Goal: Task Accomplishment & Management: Complete application form

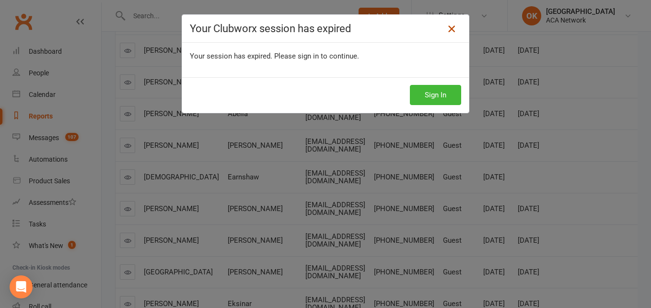
click at [451, 29] on icon at bounding box center [452, 29] width 12 height 12
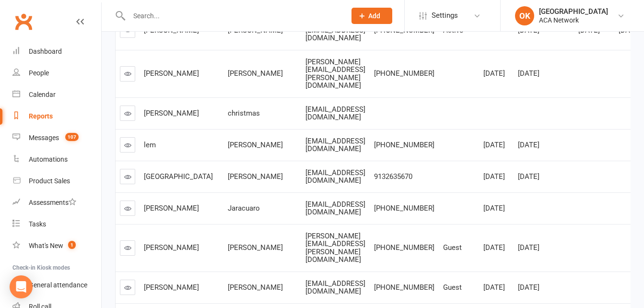
scroll to position [2597, 0]
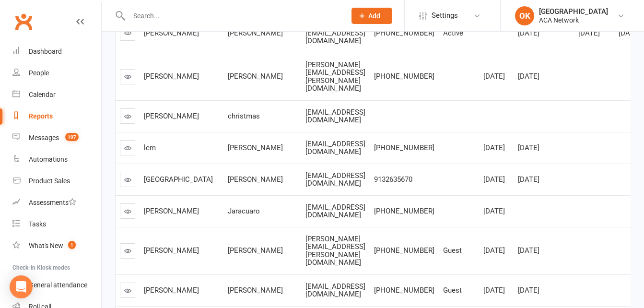
click at [30, 112] on link "Reports" at bounding box center [56, 116] width 89 height 22
select select "100"
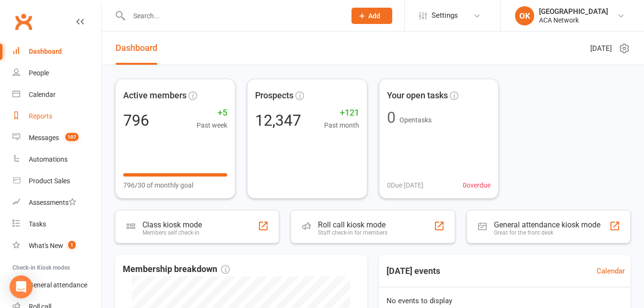
click at [38, 114] on div "Reports" at bounding box center [40, 116] width 23 height 8
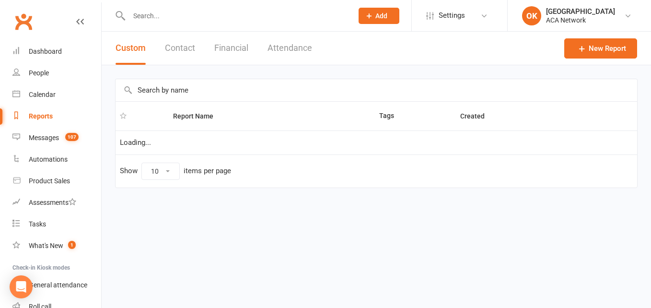
select select "100"
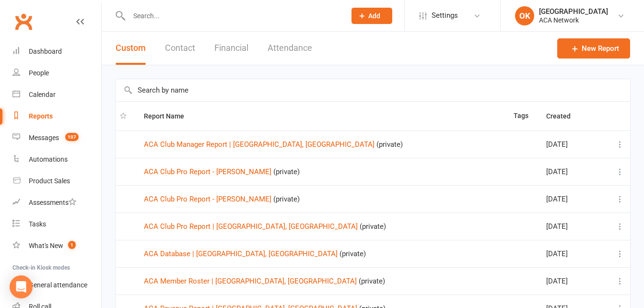
click at [363, 21] on button "Add" at bounding box center [371, 16] width 41 height 16
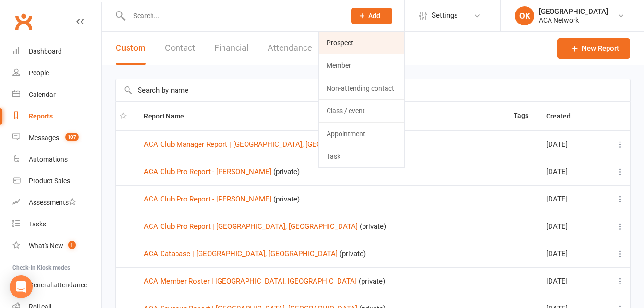
click at [342, 43] on link "Prospect" at bounding box center [361, 43] width 85 height 22
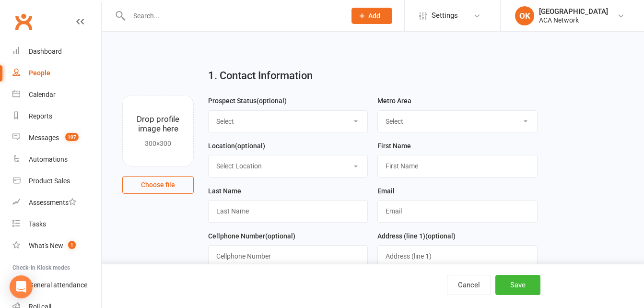
click at [241, 129] on select "Select Lead Guest Interview Not Interested" at bounding box center [288, 121] width 159 height 21
select select "Lead"
click at [209, 111] on select "Select Lead Guest Interview Not Interested" at bounding box center [288, 121] width 159 height 21
click at [404, 122] on select "Select ACA AL-[GEOGRAPHIC_DATA] [GEOGRAPHIC_DATA]-Mobile [GEOGRAPHIC_DATA]-Ft. …" at bounding box center [457, 121] width 159 height 21
select select "MO-[US_STATE][GEOGRAPHIC_DATA]"
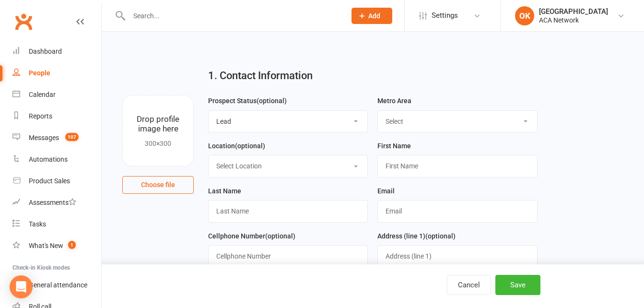
click at [378, 111] on select "Select ACA AL-[GEOGRAPHIC_DATA] [GEOGRAPHIC_DATA]-Mobile [GEOGRAPHIC_DATA]-Ft. …" at bounding box center [457, 121] width 159 height 21
click at [250, 169] on select "Select Location ACA Global Business Club ACA Rookie Club [GEOGRAPHIC_DATA], [GE…" at bounding box center [288, 165] width 159 height 21
select select "14"
click at [209, 156] on select "Select Location ACA Global Business Club ACA Rookie Club [GEOGRAPHIC_DATA], [GE…" at bounding box center [288, 165] width 159 height 21
click at [405, 168] on input "text" at bounding box center [457, 166] width 160 height 22
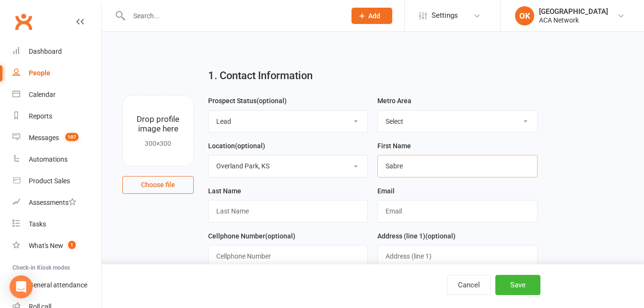
click at [524, 161] on input "Sabre" at bounding box center [457, 166] width 160 height 22
type input "[PERSON_NAME]"
click at [244, 210] on input "text" at bounding box center [288, 211] width 160 height 22
type input "[PERSON_NAME]"
click at [389, 213] on input "text" at bounding box center [457, 211] width 160 height 22
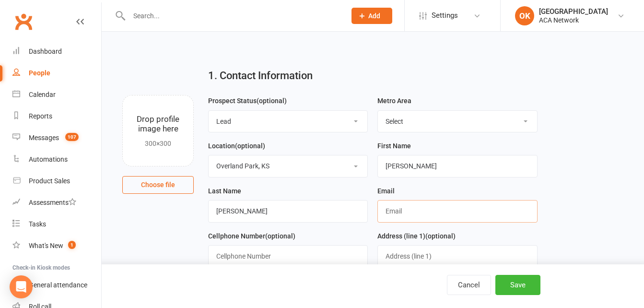
type input "[PERSON_NAME][EMAIL_ADDRESS][PERSON_NAME][DOMAIN_NAME]"
type input "9133133681"
type input "[STREET_ADDRESS]"
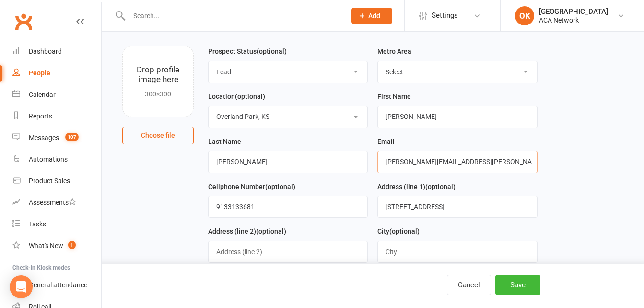
scroll to position [96, 0]
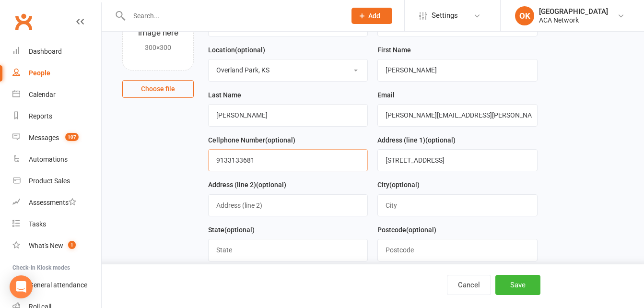
click at [256, 158] on input "9133133681" at bounding box center [288, 160] width 160 height 22
type input "9"
type input "[PHONE_NUMBER]"
click at [470, 119] on form "Prospect Status (optional) Select Lead Guest Interview Not Interested Metro Are…" at bounding box center [372, 250] width 339 height 503
type input "6"
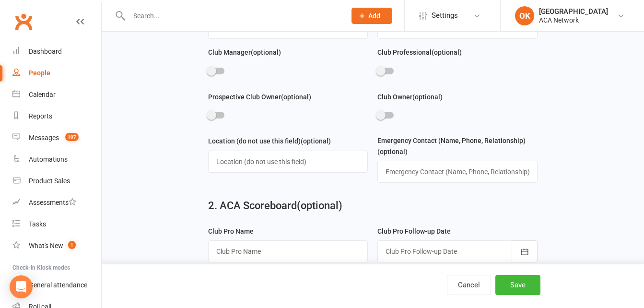
scroll to position [432, 0]
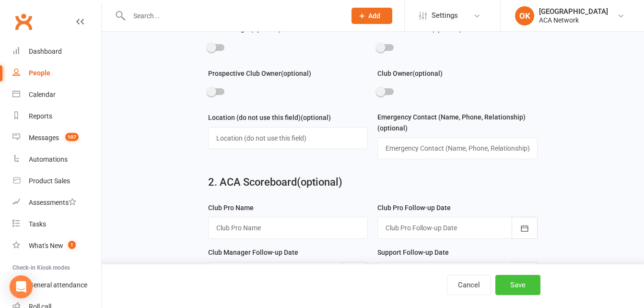
click at [524, 279] on button "Save" at bounding box center [517, 285] width 45 height 20
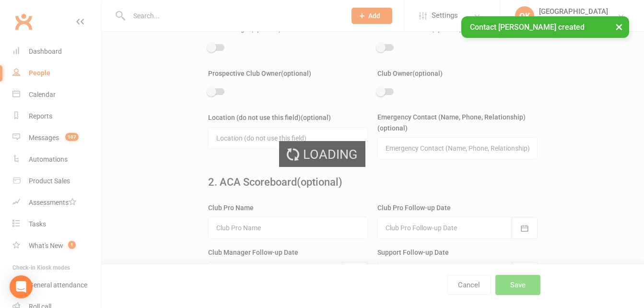
scroll to position [0, 0]
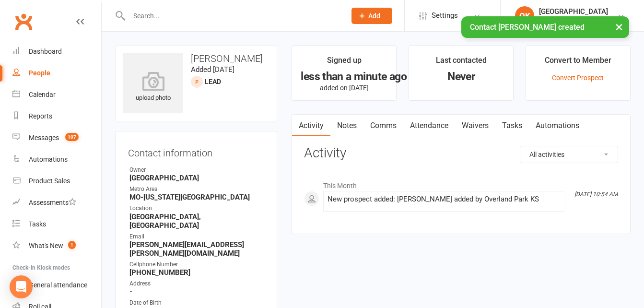
click at [351, 126] on link "Notes" at bounding box center [346, 126] width 33 height 22
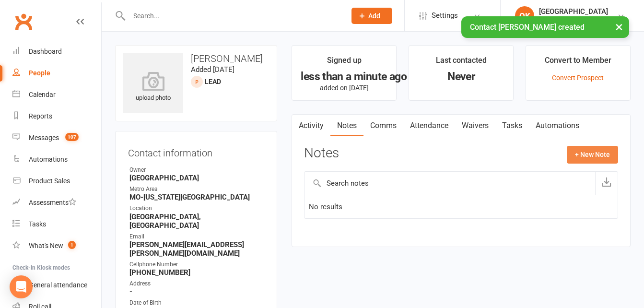
click at [590, 155] on button "+ New Note" at bounding box center [592, 154] width 51 height 17
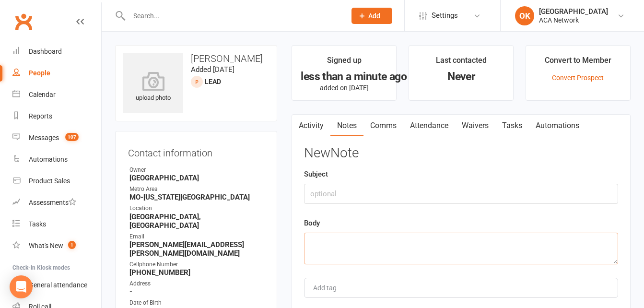
click at [321, 240] on textarea at bounding box center [461, 249] width 314 height 32
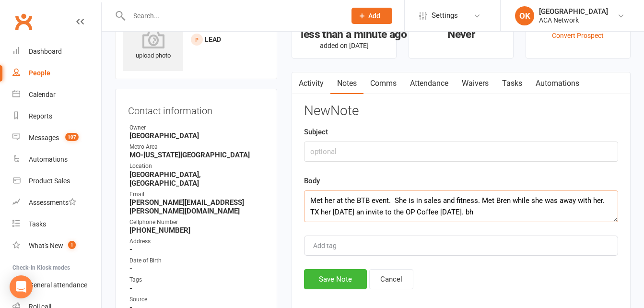
scroll to position [96, 0]
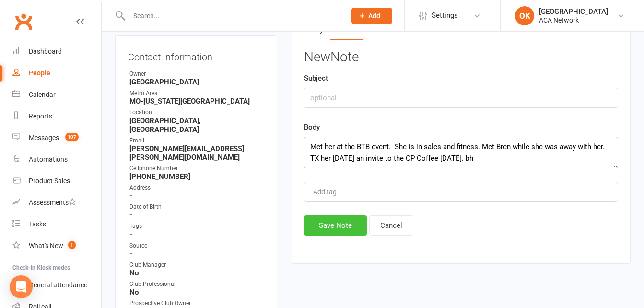
type textarea "Met her at the BTB event. She is in sales and fitness. Met Bren while she was a…"
drag, startPoint x: 335, startPoint y: 220, endPoint x: 338, endPoint y: 203, distance: 17.1
click at [338, 204] on div "New Note Subject Body Met her at the BTB event. She is in sales and fitness. Me…" at bounding box center [461, 143] width 314 height 186
click at [334, 219] on button "Save Note" at bounding box center [335, 225] width 63 height 20
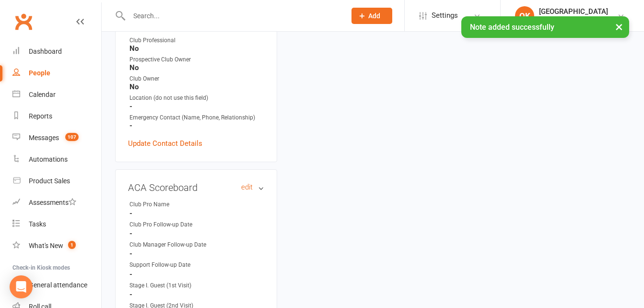
scroll to position [384, 0]
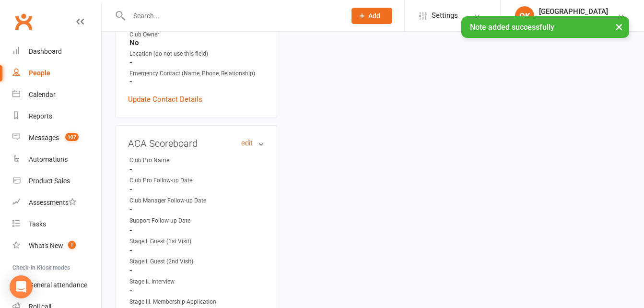
click at [244, 139] on link "edit" at bounding box center [247, 143] width 12 height 8
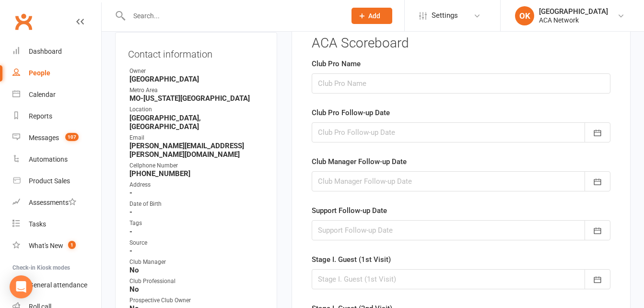
scroll to position [66, 0]
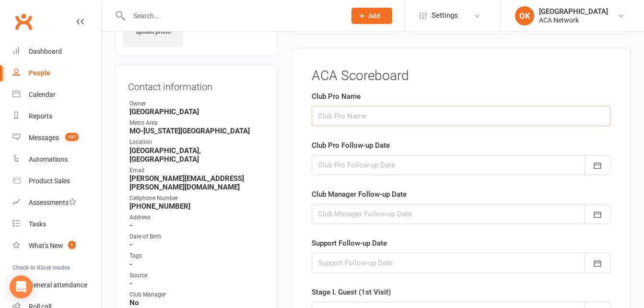
click at [335, 118] on input "text" at bounding box center [461, 116] width 299 height 20
type input "[PERSON_NAME]"
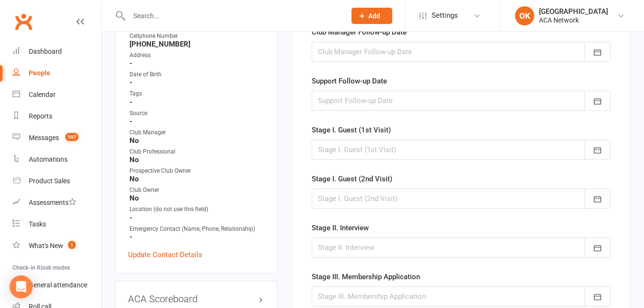
scroll to position [210, 0]
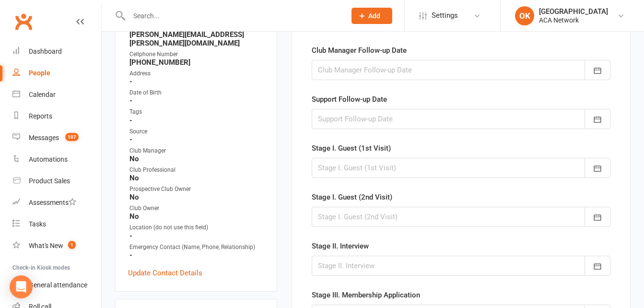
click at [370, 115] on div at bounding box center [461, 119] width 299 height 20
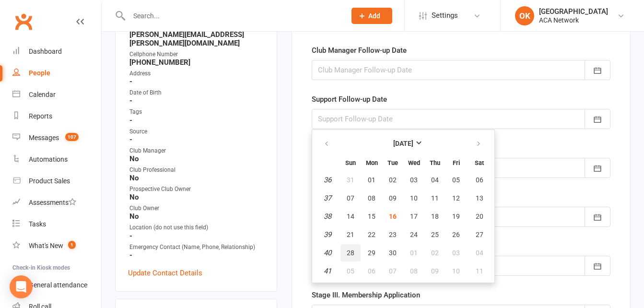
click at [352, 249] on span "28" at bounding box center [351, 253] width 8 height 8
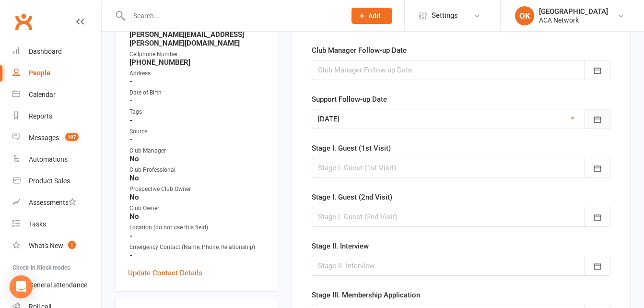
click at [593, 120] on icon "button" at bounding box center [598, 120] width 10 height 10
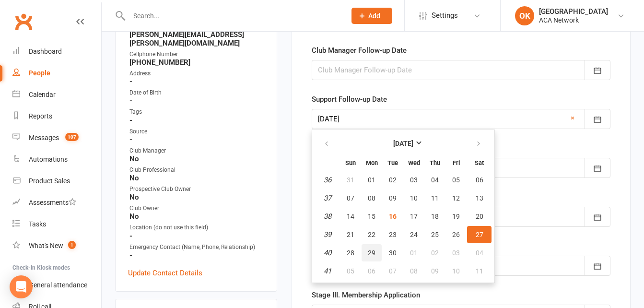
click at [371, 253] on span "29" at bounding box center [372, 253] width 8 height 8
type input "[DATE]"
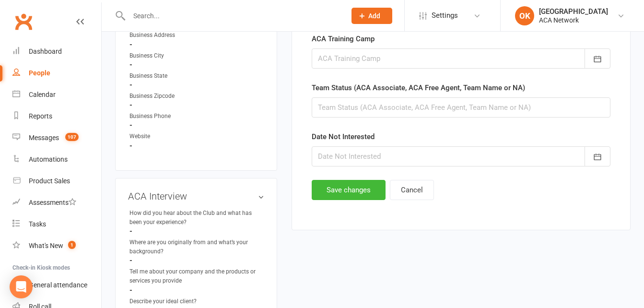
scroll to position [690, 0]
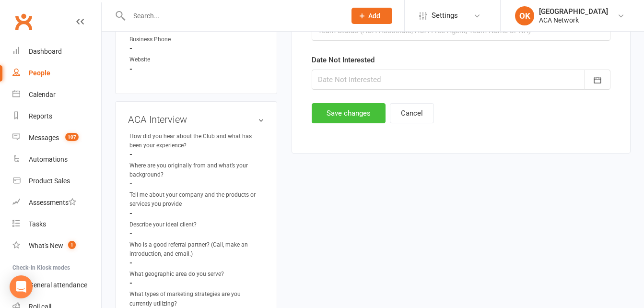
drag, startPoint x: 356, startPoint y: 112, endPoint x: 354, endPoint y: 117, distance: 5.0
click at [356, 112] on button "Save changes" at bounding box center [349, 113] width 74 height 20
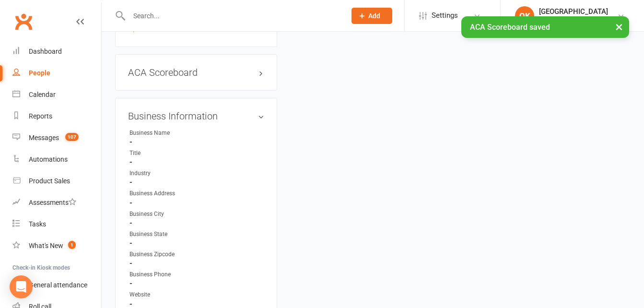
scroll to position [450, 0]
